Goal: Navigation & Orientation: Find specific page/section

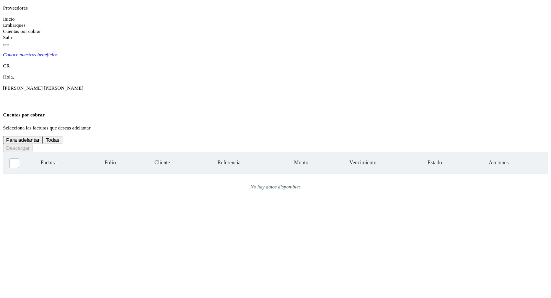
click at [48, 22] on div "Inicio" at bounding box center [275, 19] width 545 height 6
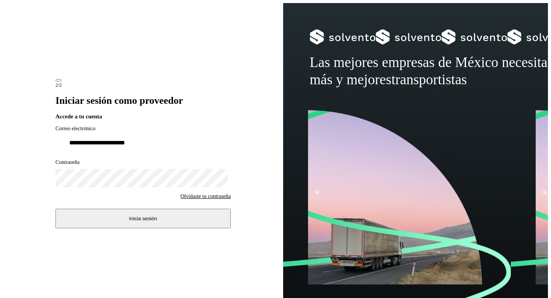
click at [100, 220] on button "Inicia sesión" at bounding box center [143, 219] width 175 height 20
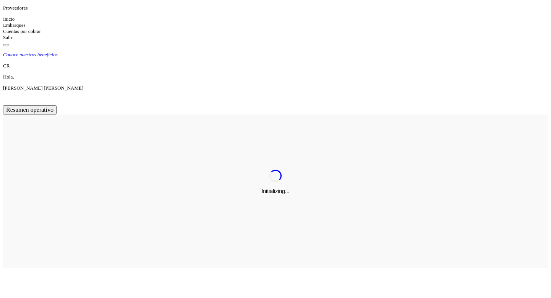
click at [62, 34] on div "Cuentas por cobrar" at bounding box center [275, 31] width 545 height 6
